Goal: Information Seeking & Learning: Find specific fact

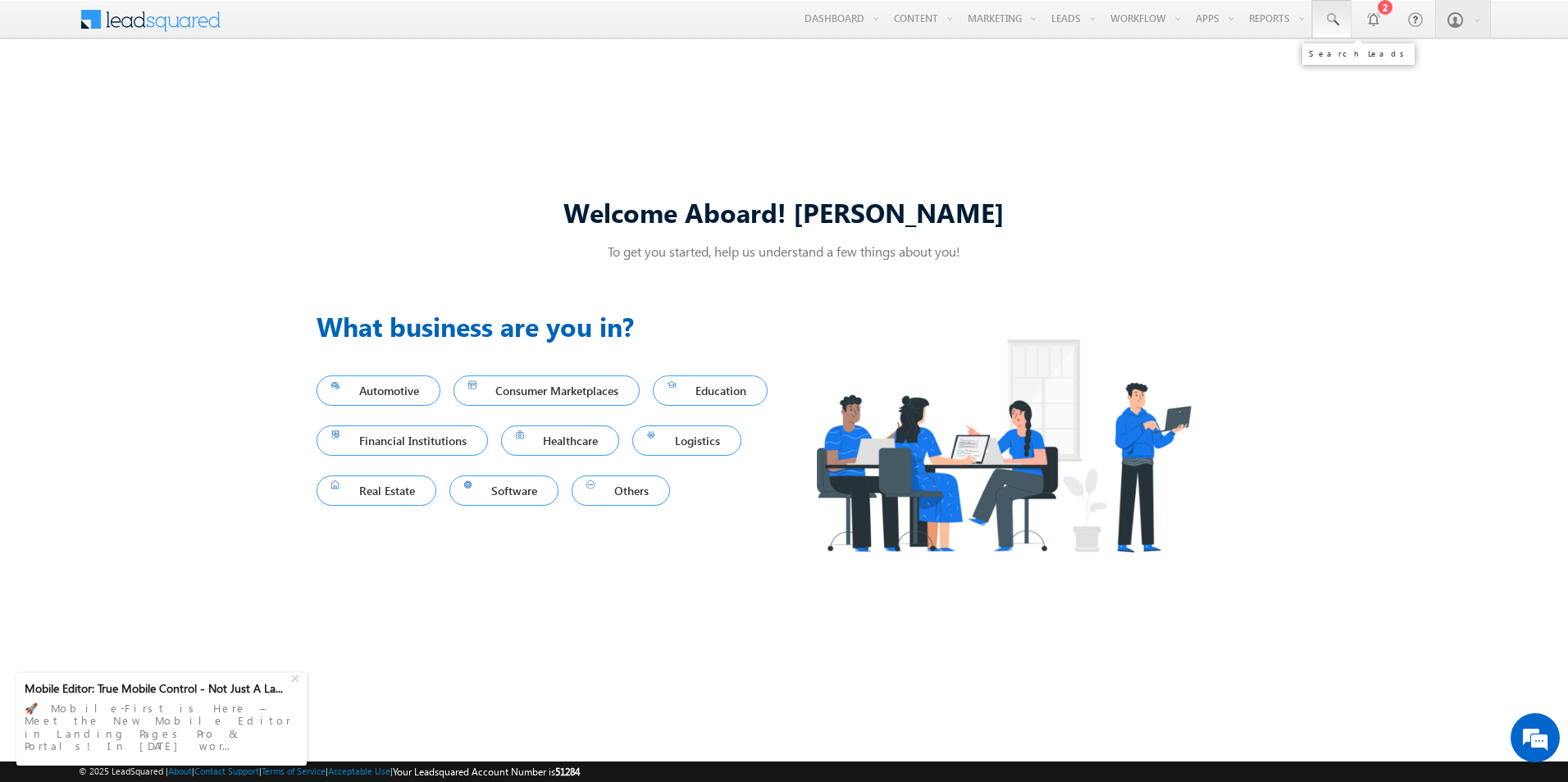
click at [1337, 20] on span at bounding box center [1333, 20] width 17 height 17
paste input "1121123331"
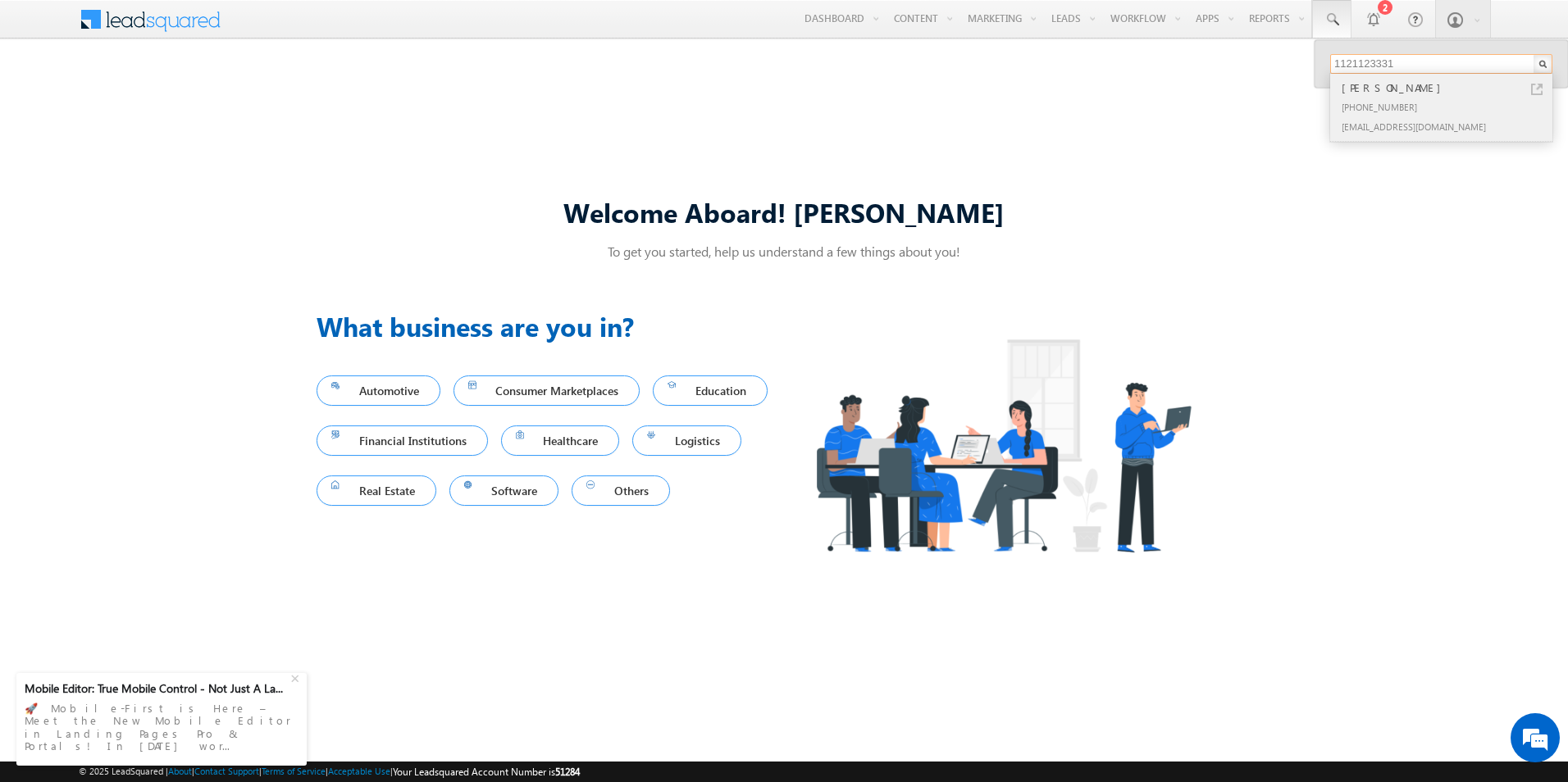
type input "1121123331"
click at [1441, 104] on div "[PHONE_NUMBER]" at bounding box center [1448, 107] width 220 height 20
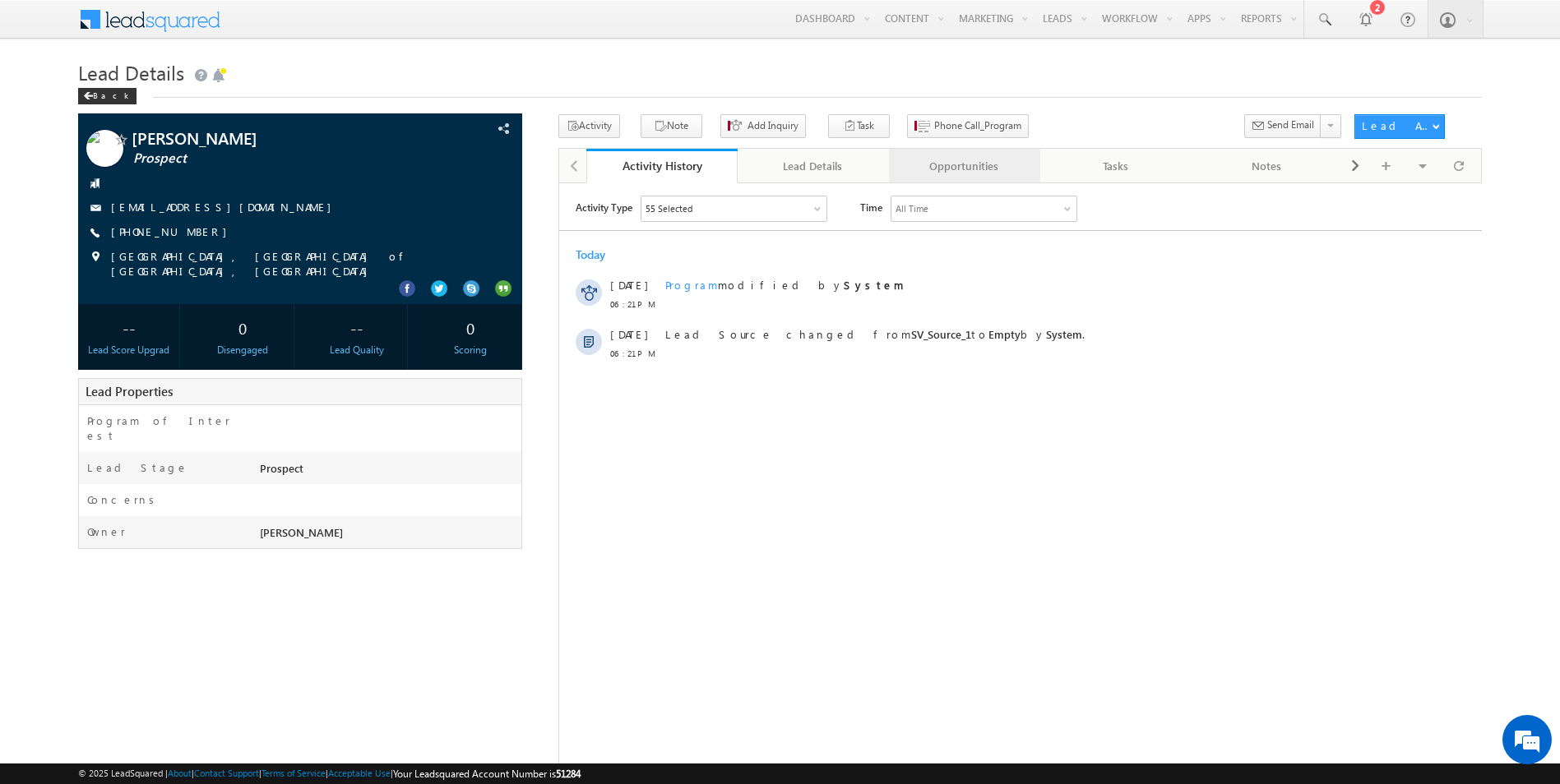
click at [990, 173] on div "Opportunities" at bounding box center [964, 166] width 124 height 20
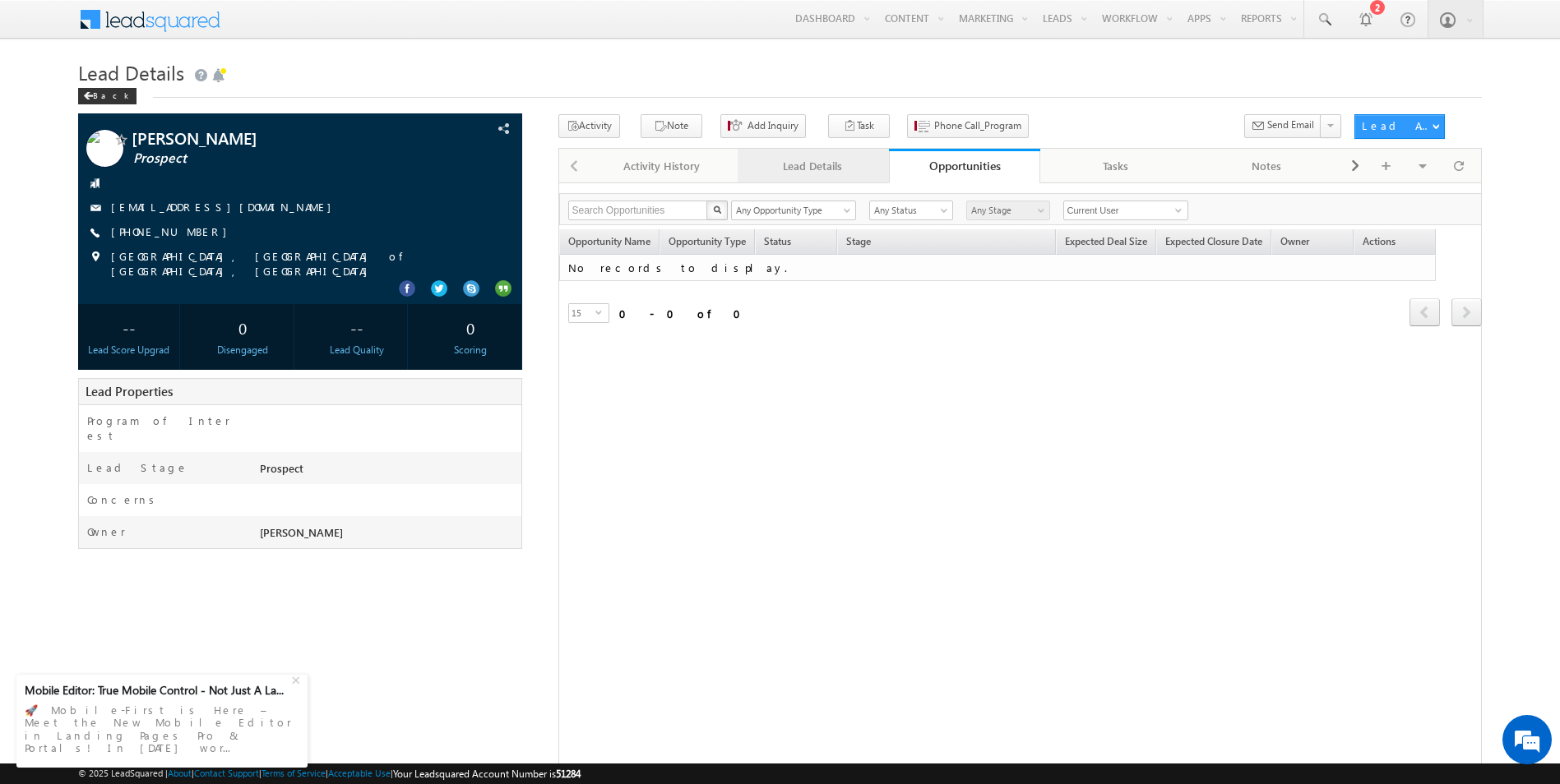
click at [832, 182] on link "Lead Details" at bounding box center [813, 166] width 152 height 35
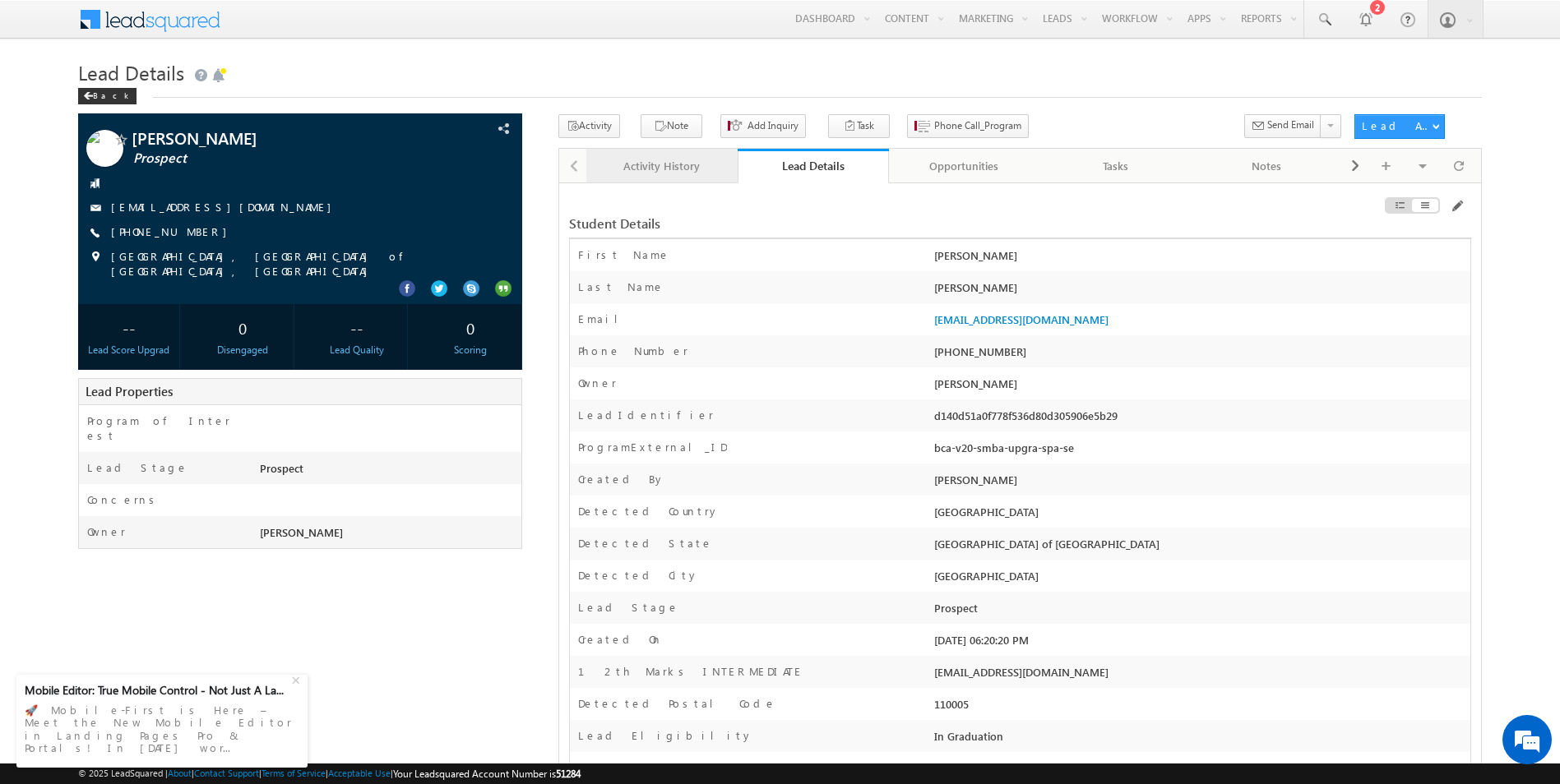
click at [609, 171] on div "Activity History" at bounding box center [661, 166] width 124 height 20
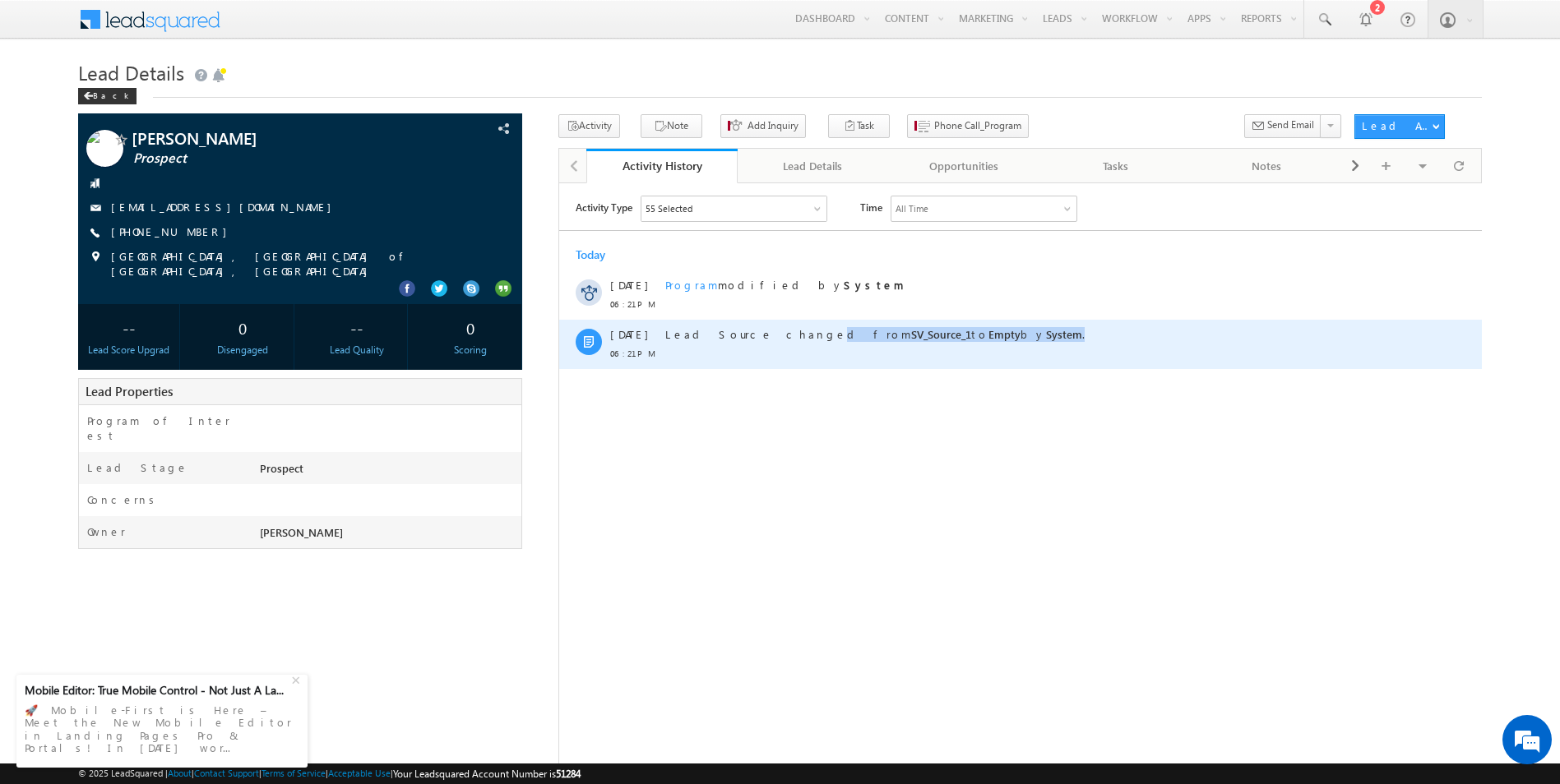
drag, startPoint x: 732, startPoint y: 334, endPoint x: 975, endPoint y: 341, distance: 243.1
click at [975, 341] on div "Lead Source changed from SV_Source_1 to Empty by System ." at bounding box center [1027, 344] width 725 height 50
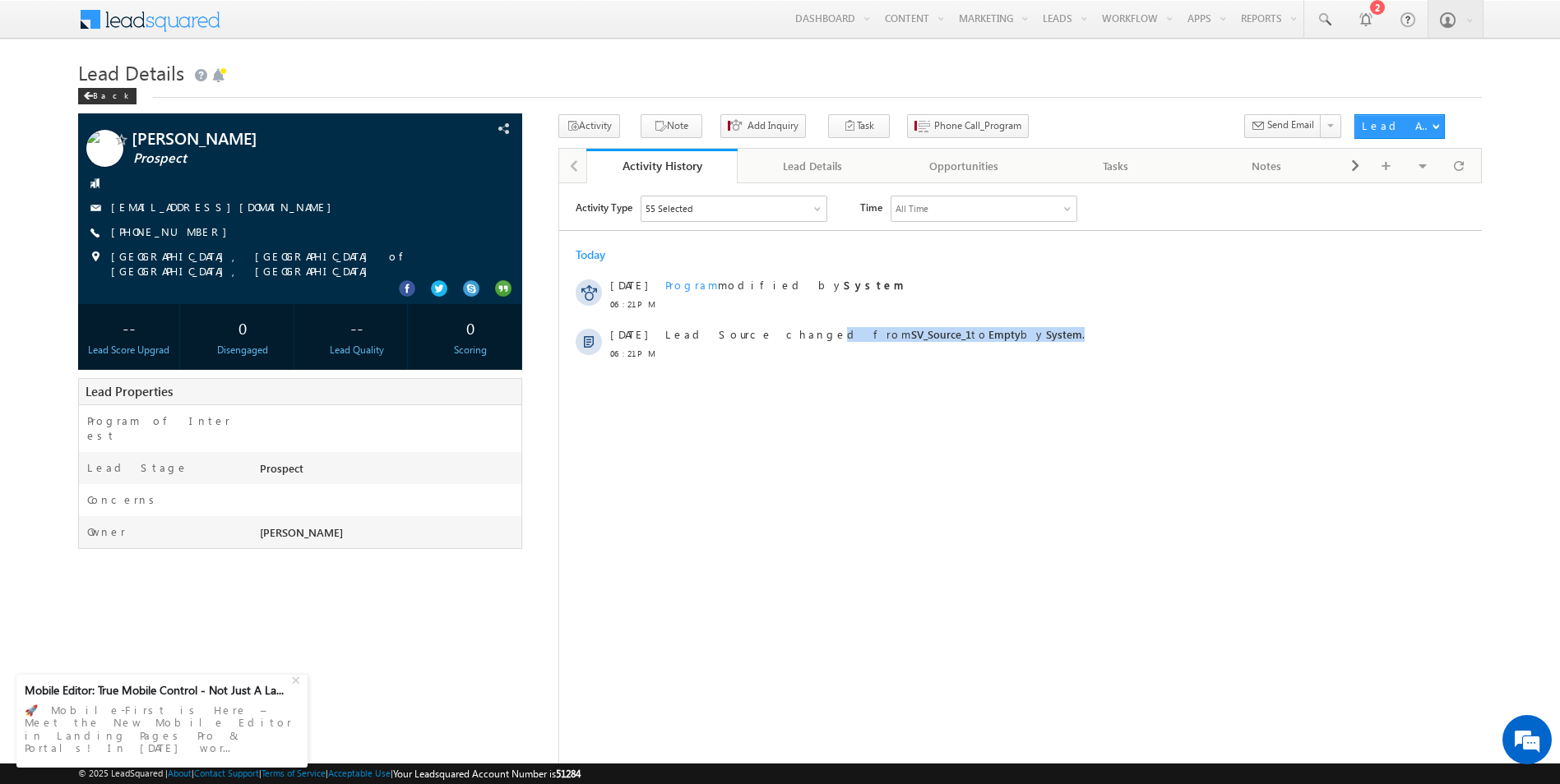
drag, startPoint x: 975, startPoint y: 341, endPoint x: 878, endPoint y: 459, distance: 152.8
click at [878, 459] on div "Activity Type 55 Selected Select All Sales Activities 1 Sales Activity Opportun…" at bounding box center [1019, 400] width 923 height 411
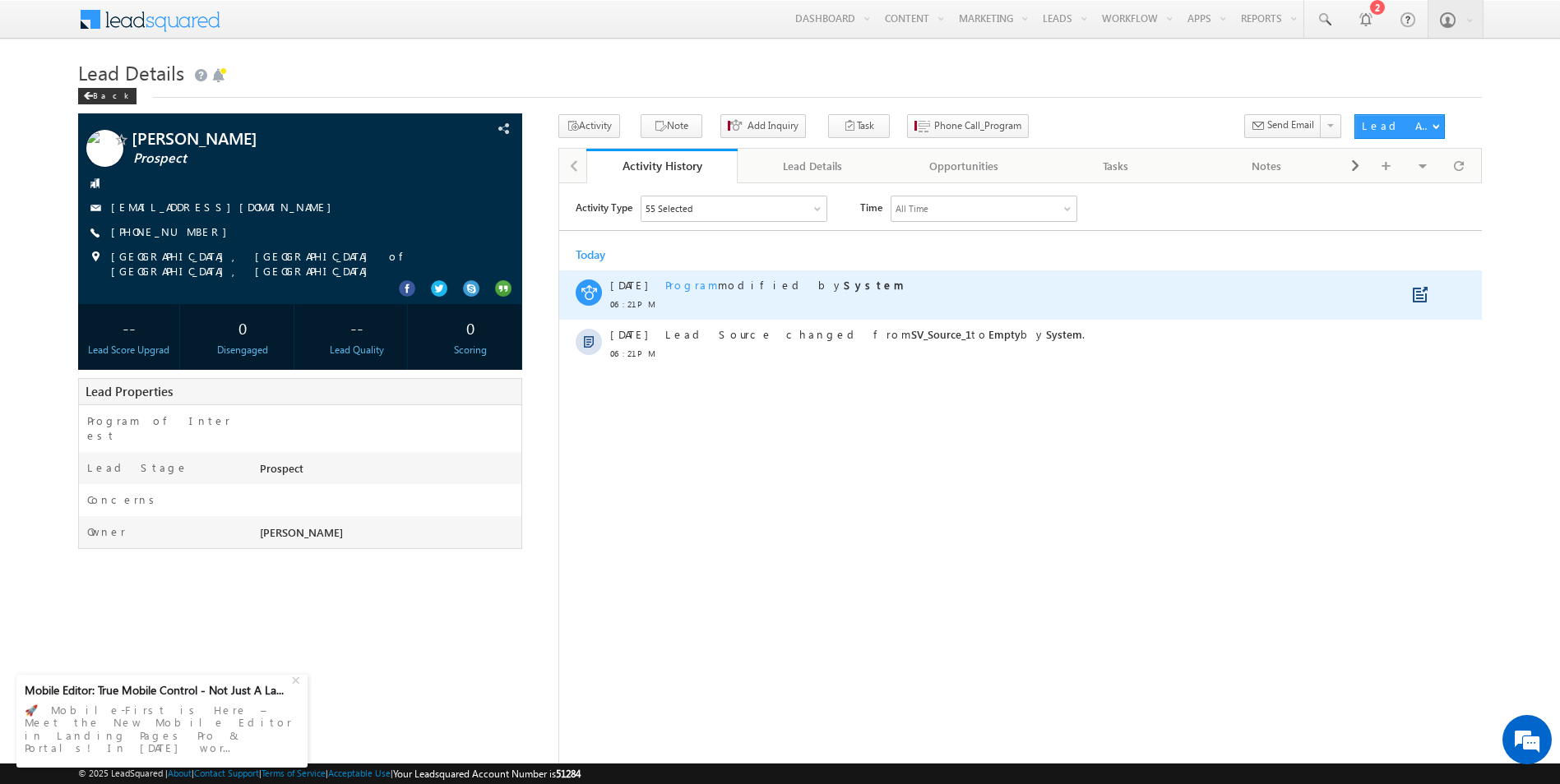
click at [679, 290] on span "Program" at bounding box center [691, 284] width 52 height 14
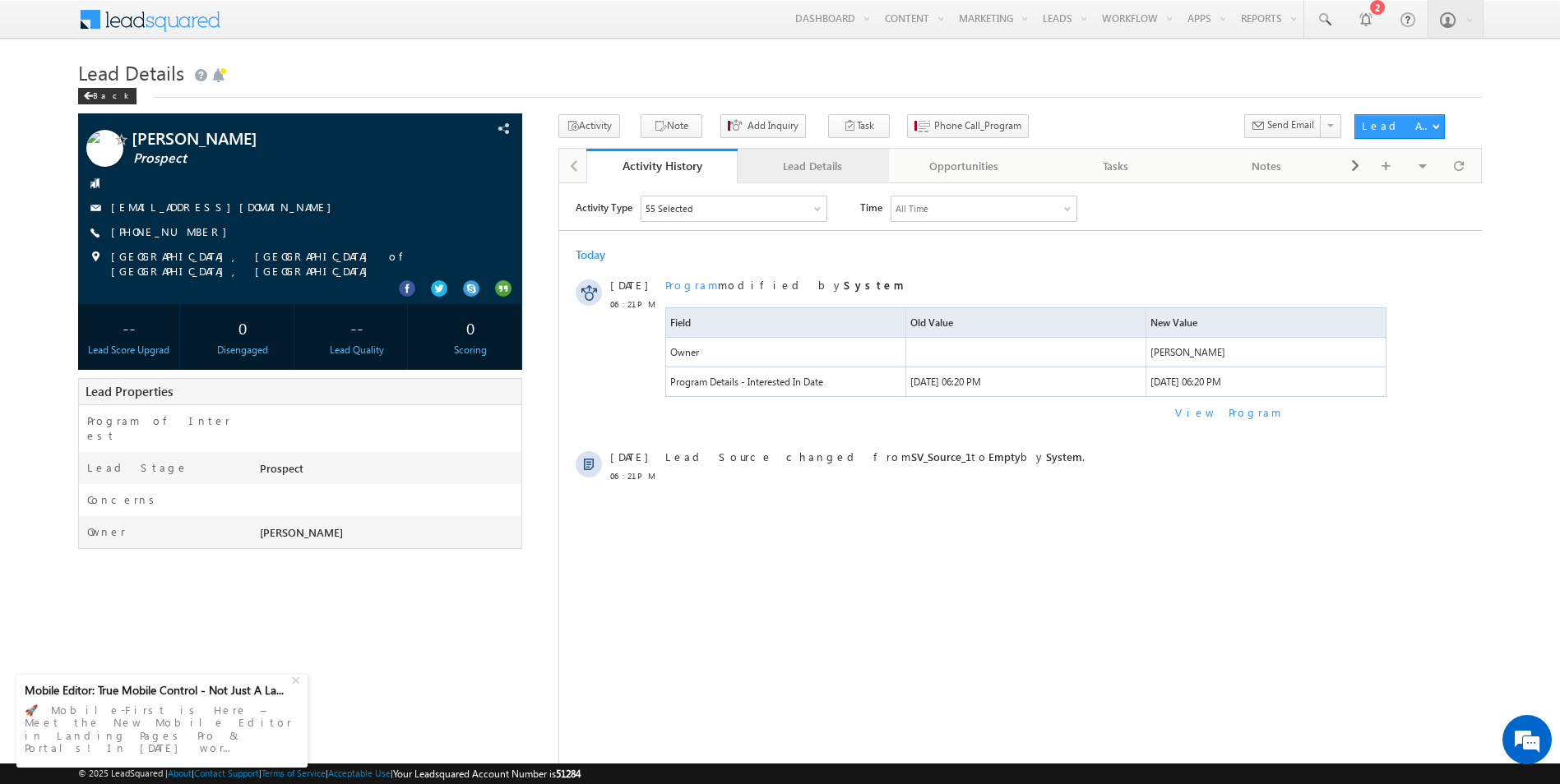
click at [784, 165] on div "Lead Details" at bounding box center [812, 166] width 124 height 20
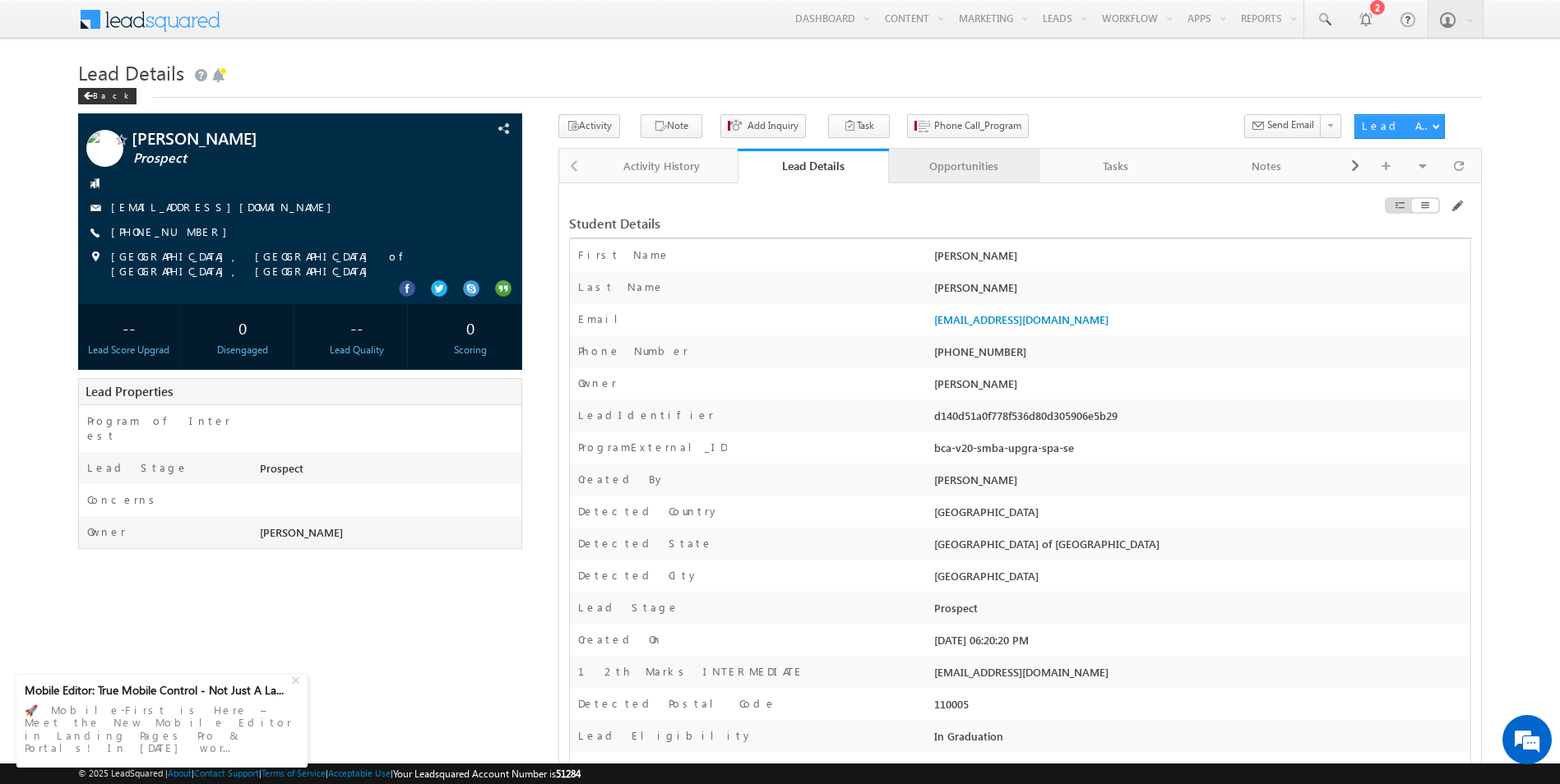
click at [947, 181] on link "Opportunities" at bounding box center [965, 166] width 152 height 35
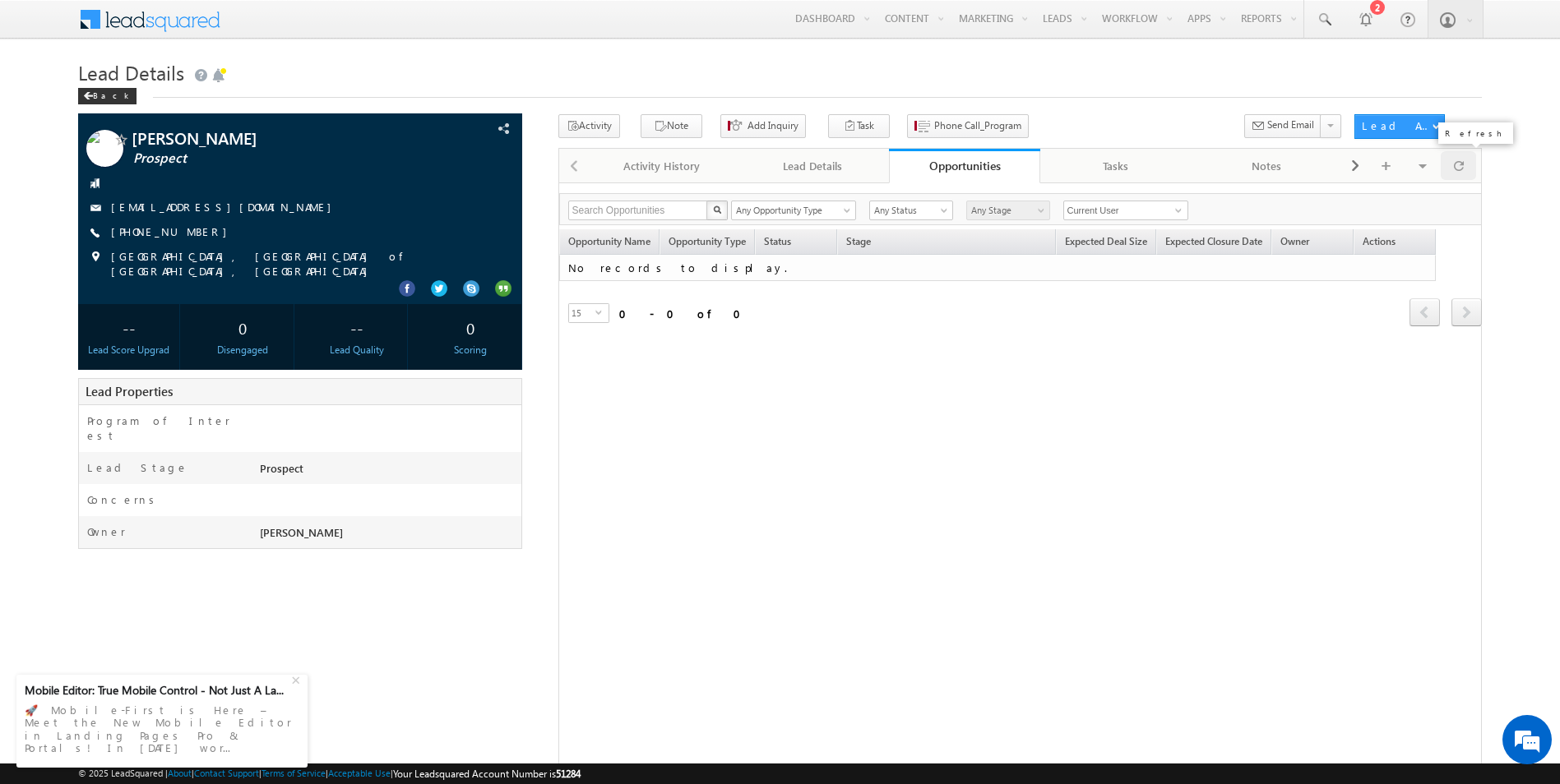
click at [1458, 167] on span at bounding box center [1459, 166] width 10 height 29
drag, startPoint x: 546, startPoint y: 245, endPoint x: 622, endPoint y: 250, distance: 76.2
click at [622, 250] on div "Parth Rana Prospect" at bounding box center [780, 481] width 1404 height 735
copy table "Opportunity"
click at [1459, 168] on span at bounding box center [1459, 166] width 10 height 29
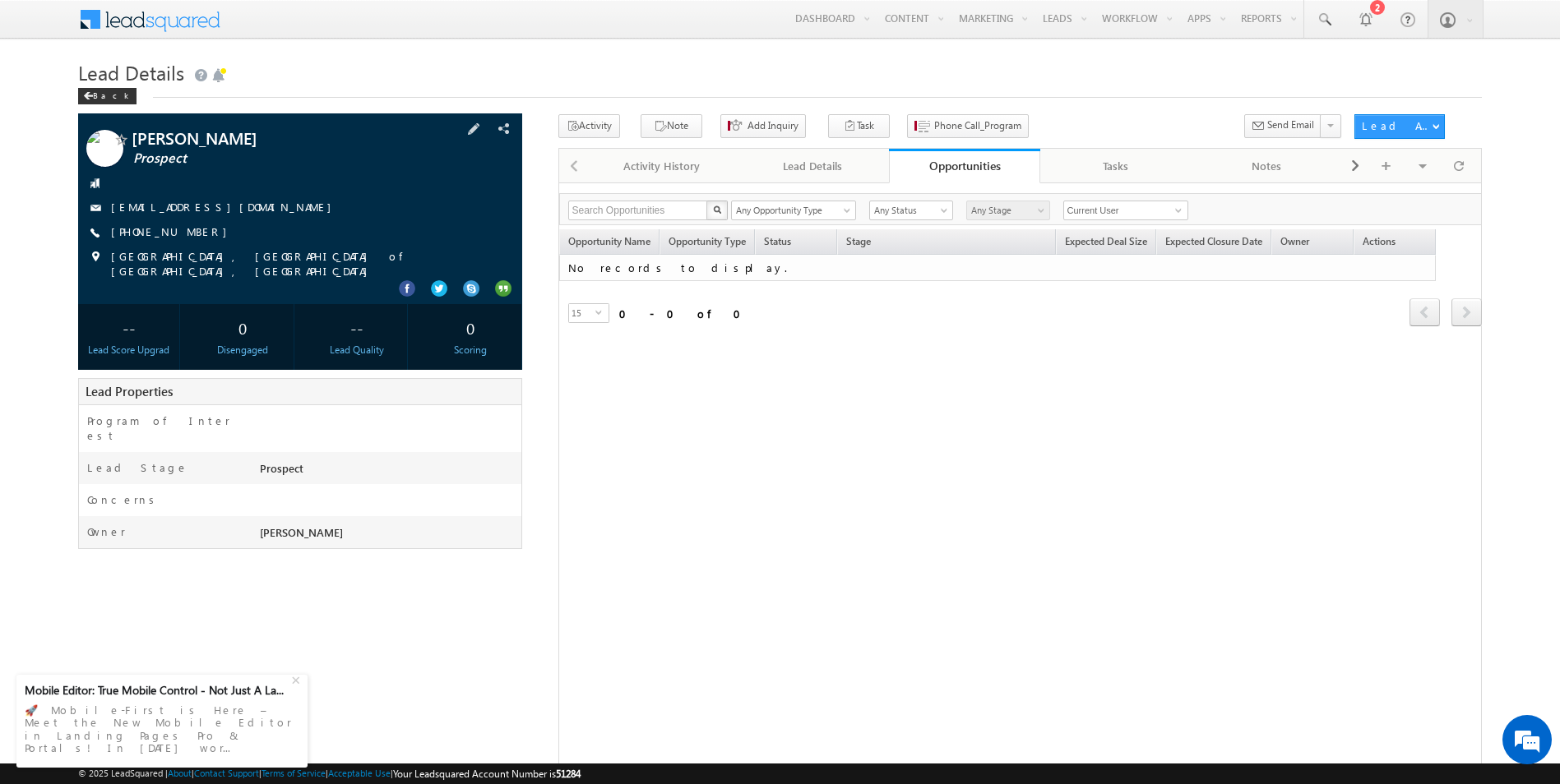
drag, startPoint x: 269, startPoint y: 206, endPoint x: 233, endPoint y: 208, distance: 36.1
click at [233, 208] on div "[EMAIL_ADDRESS][DOMAIN_NAME]" at bounding box center [300, 208] width 427 height 17
copy div "[EMAIL_ADDRESS][DOMAIN_NAME]"
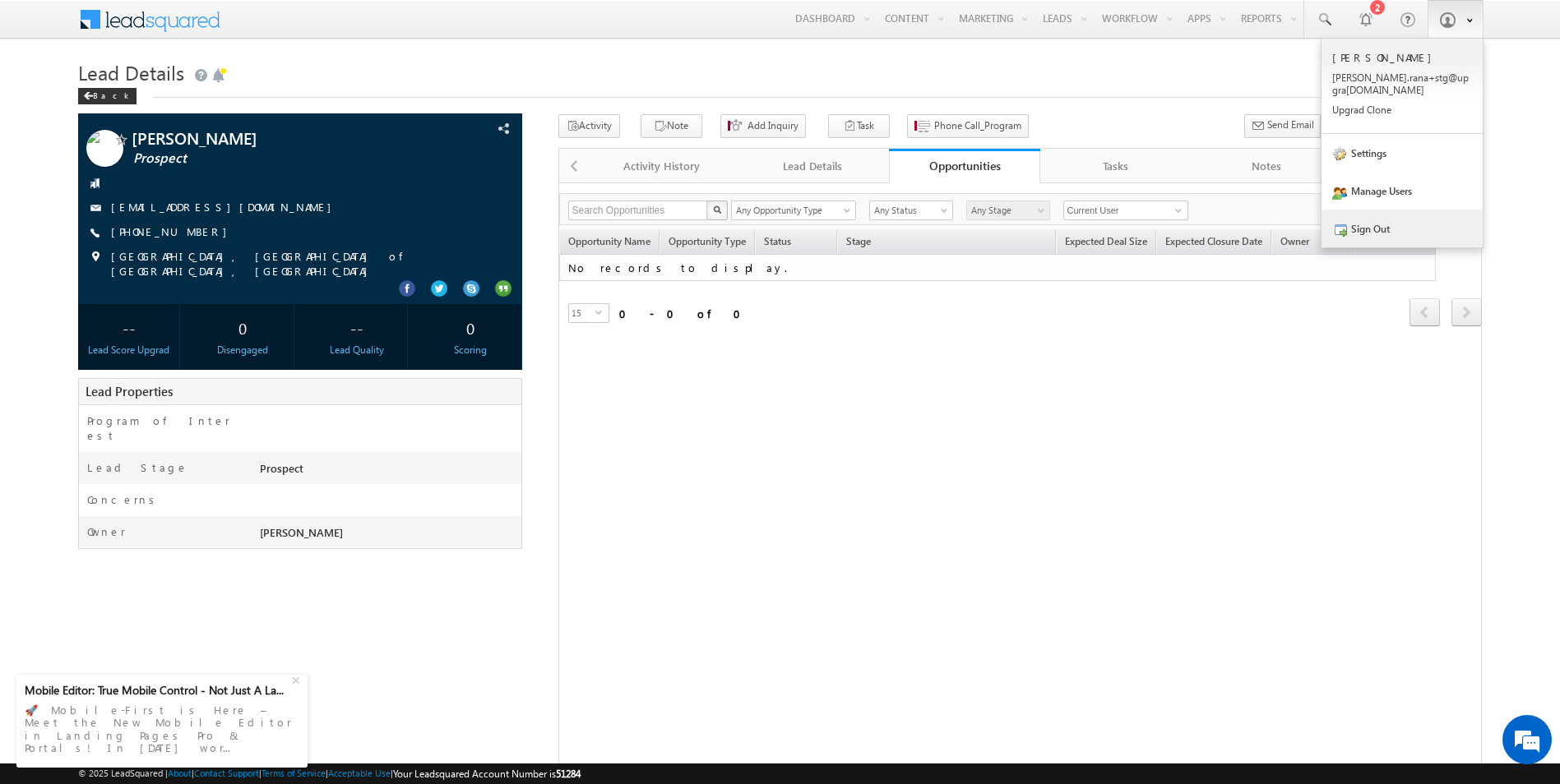
click at [1368, 229] on link "Sign Out" at bounding box center [1403, 229] width 161 height 37
